Goal: Task Accomplishment & Management: Complete application form

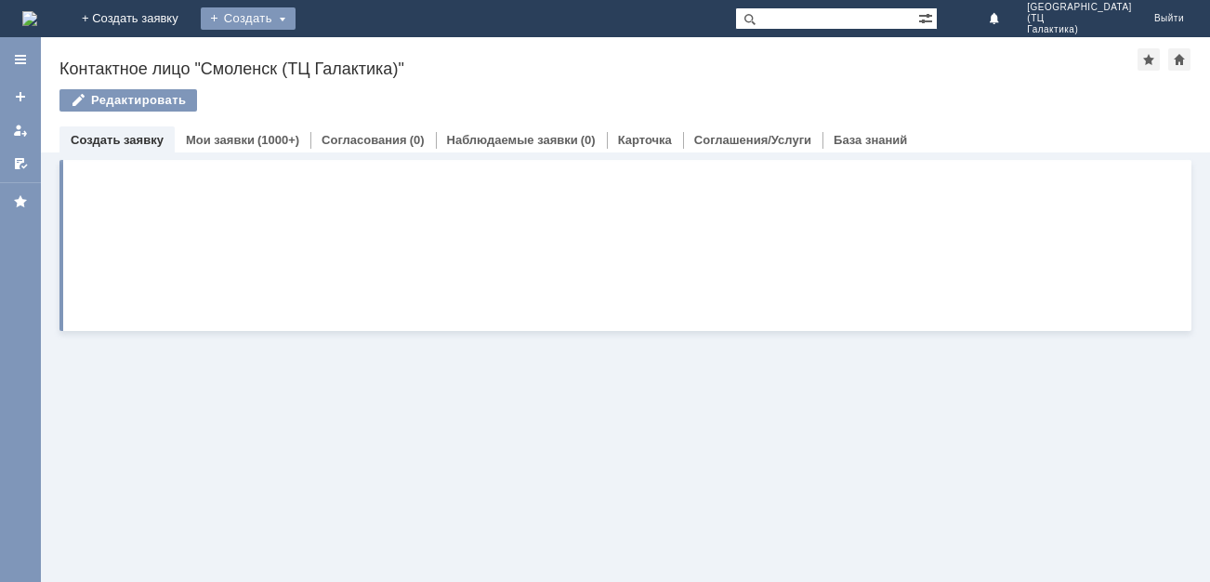
click at [296, 21] on div "Создать" at bounding box center [248, 18] width 95 height 22
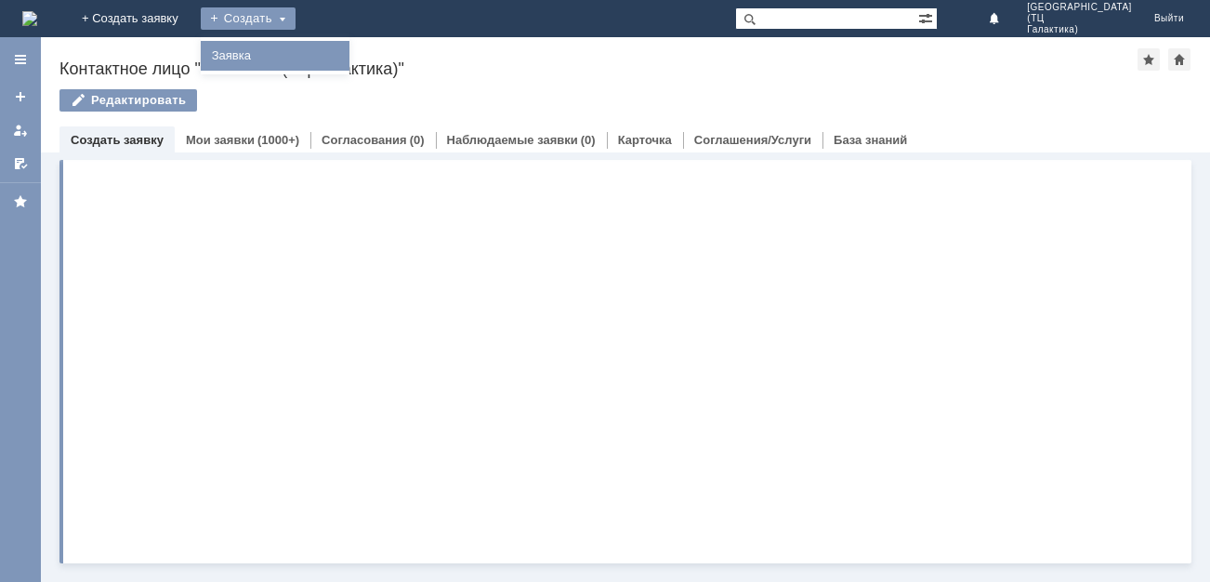
click at [346, 61] on link "Заявка" at bounding box center [274, 56] width 141 height 22
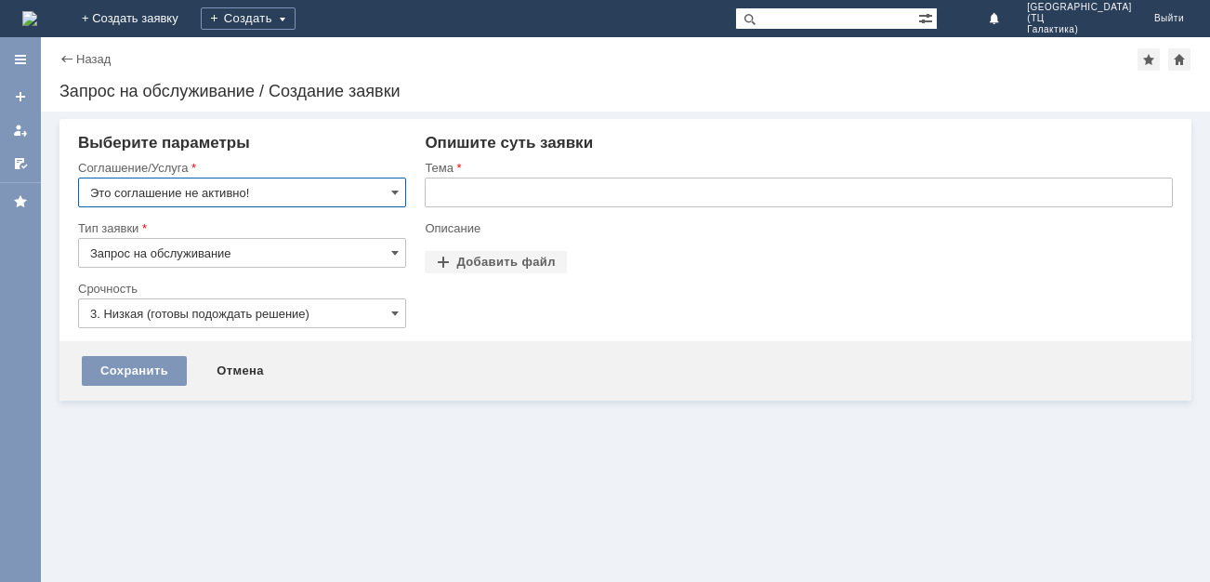
click at [387, 191] on input "Это соглашение не активно!" at bounding box center [242, 193] width 328 height 30
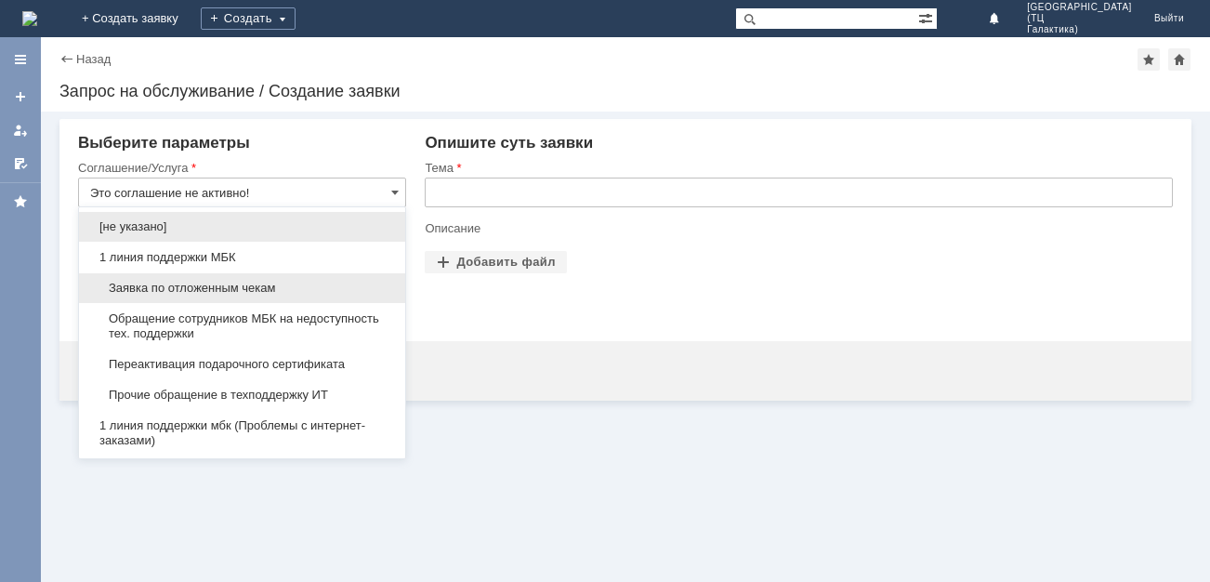
click at [183, 284] on span "Заявка по отложенным чекам" at bounding box center [242, 288] width 304 height 15
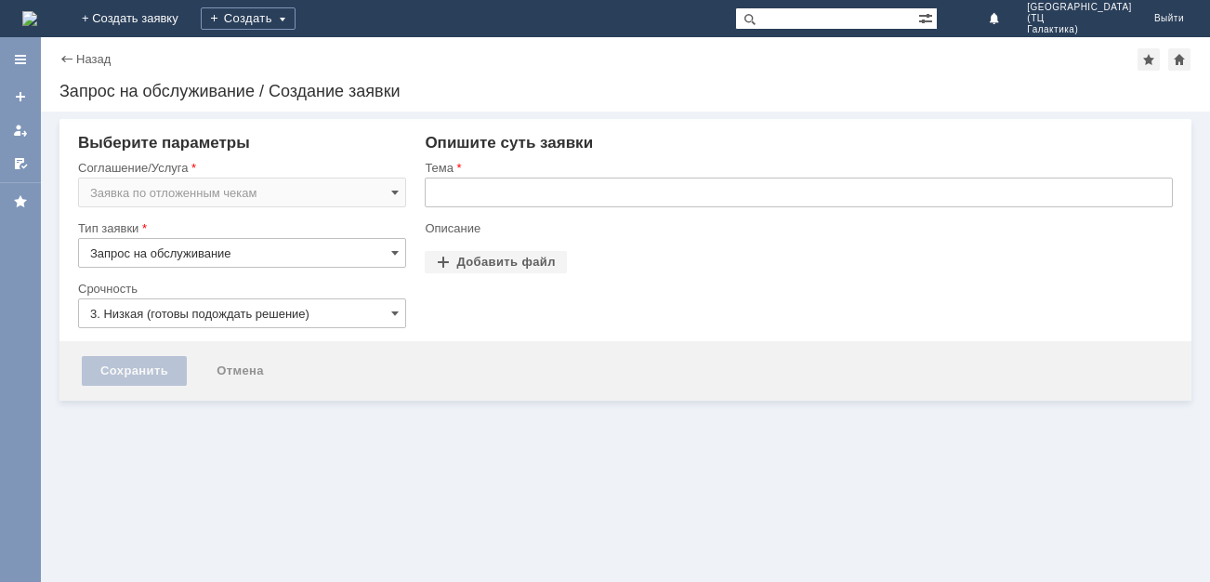
type input "Заявка по отложенным чекам"
click at [447, 200] on input "text" at bounding box center [799, 193] width 748 height 30
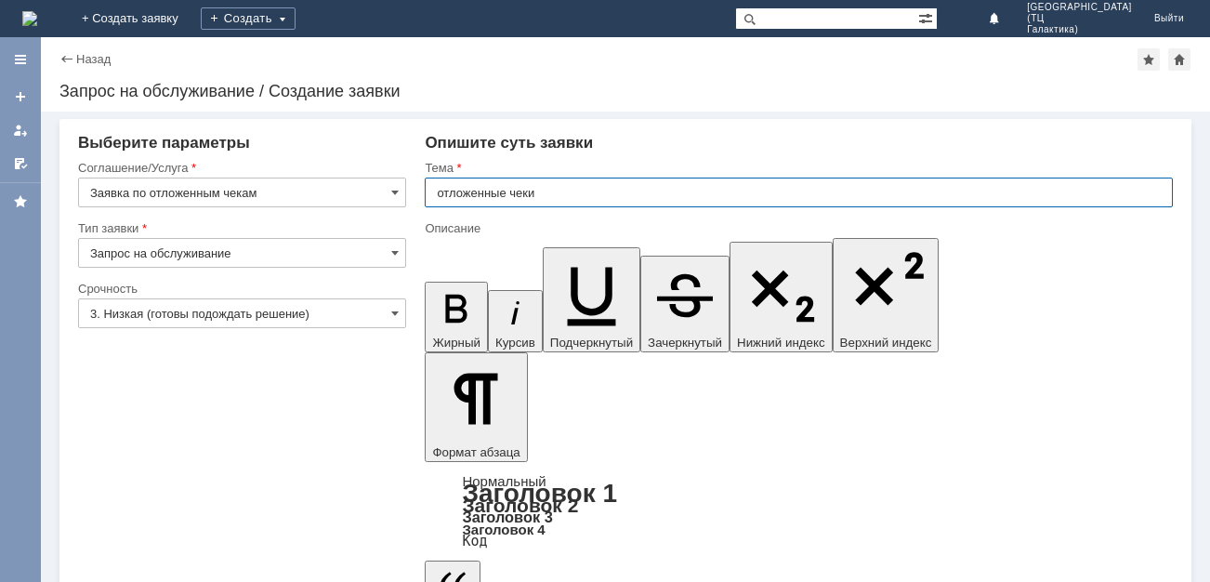
type input "отложенные чеки"
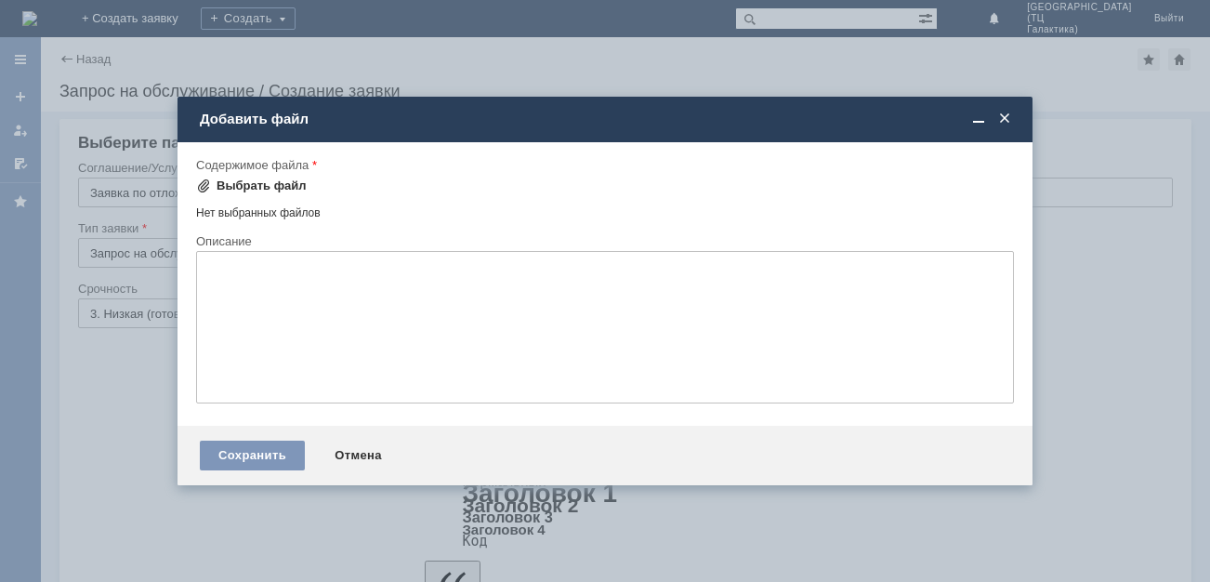
click at [257, 188] on div "Выбрать файл" at bounding box center [262, 185] width 90 height 15
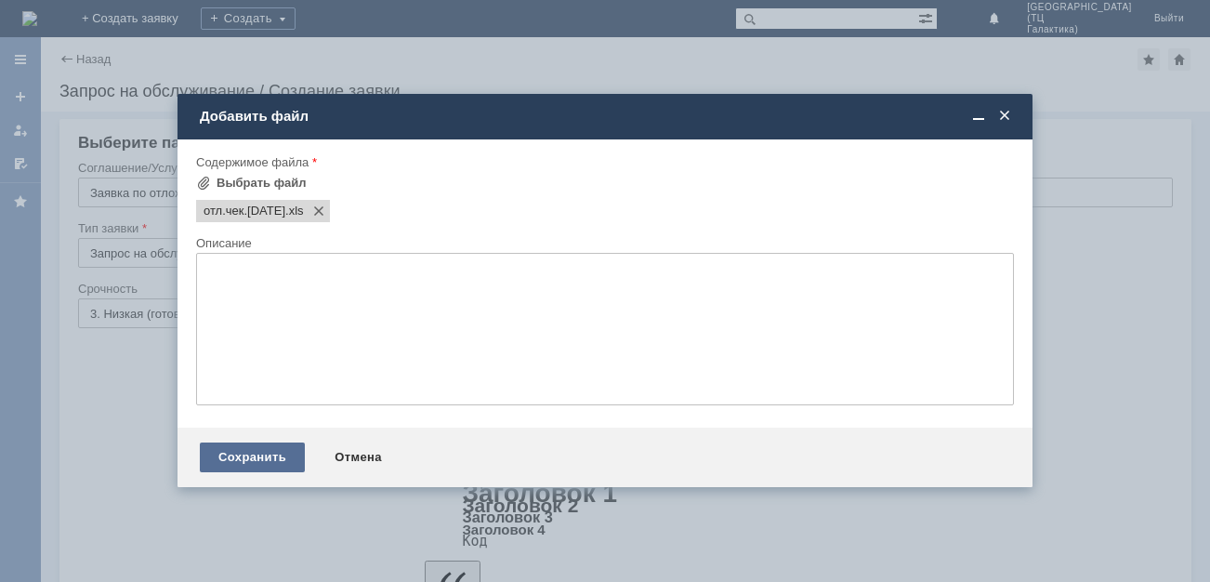
click at [262, 455] on div "Сохранить" at bounding box center [252, 457] width 105 height 30
